Goal: Navigation & Orientation: Find specific page/section

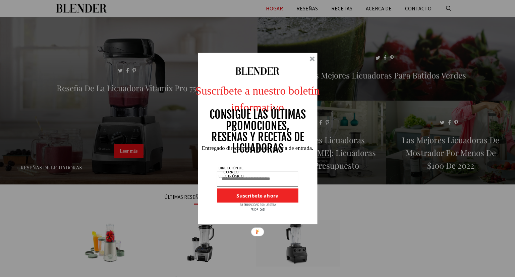
click at [311, 58] on div at bounding box center [311, 58] width 5 height 5
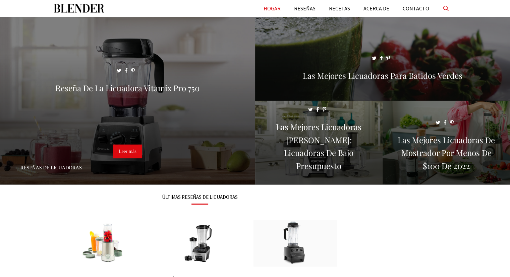
click at [446, 8] on link "Abrir la barra de búsqueda" at bounding box center [446, 8] width 20 height 17
click at [418, 8] on input "Primario" at bounding box center [255, 8] width 402 height 17
click at [446, 8] on link "Close Search Bar" at bounding box center [446, 8] width 20 height 17
click at [446, 7] on link "Open Search Bar" at bounding box center [446, 8] width 20 height 17
type input "**********"
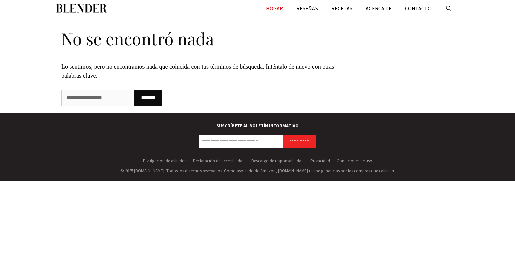
click at [276, 8] on font "HOGAR" at bounding box center [274, 8] width 17 height 7
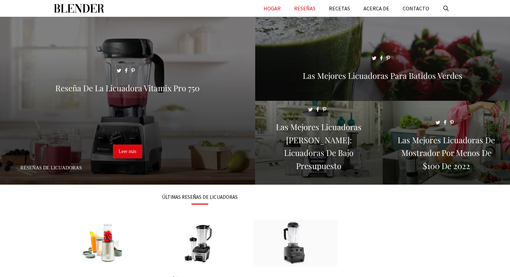
click at [310, 7] on font "RESEÑAS" at bounding box center [304, 8] width 21 height 7
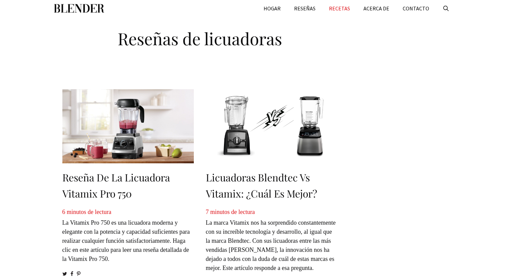
click at [357, 8] on link "RECETAS" at bounding box center [339, 8] width 35 height 17
